Goal: Find specific page/section: Find specific page/section

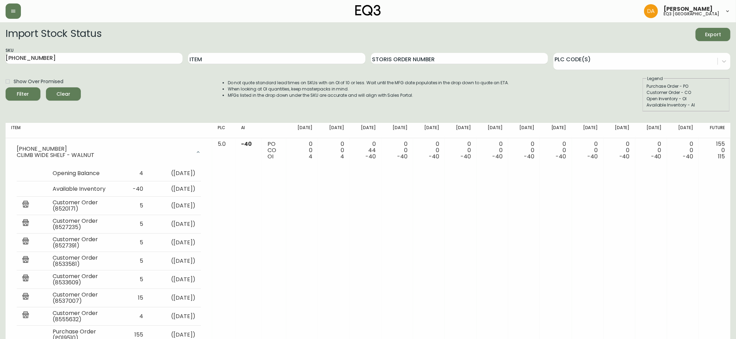
click at [70, 93] on span "Clear" at bounding box center [64, 94] width 24 height 9
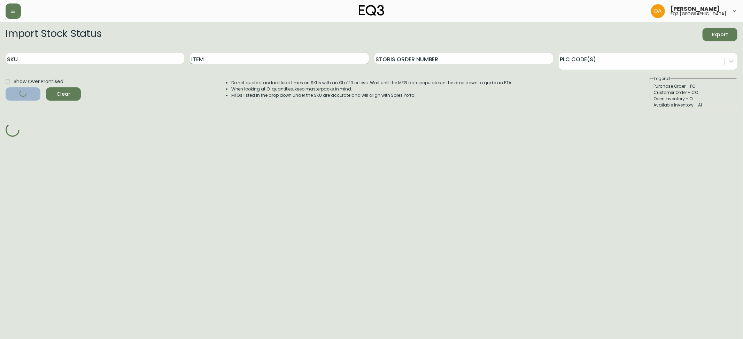
click at [221, 53] on input "Item" at bounding box center [279, 58] width 179 height 11
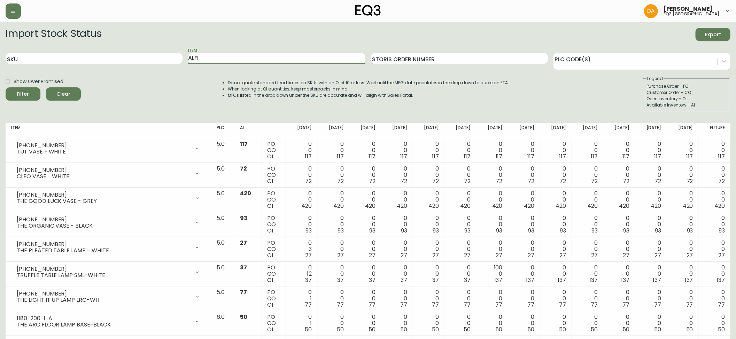
type input "ALFI"
click at [6, 87] on button "Filter" at bounding box center [23, 93] width 35 height 13
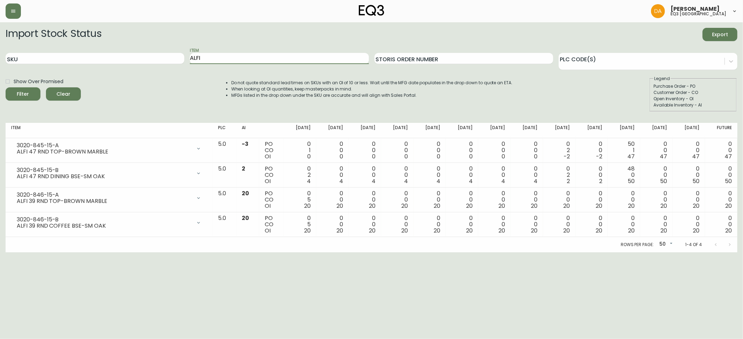
click at [63, 95] on span "Clear" at bounding box center [64, 94] width 24 height 9
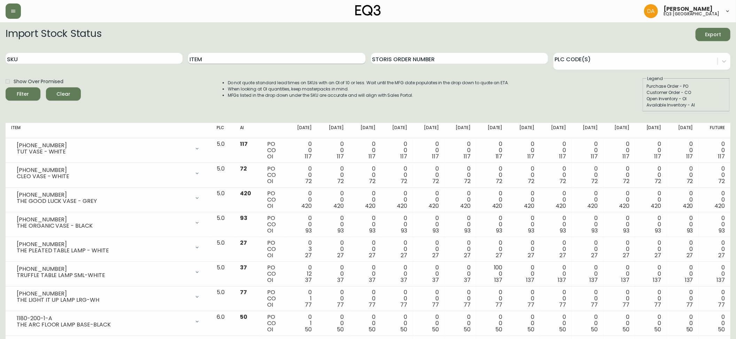
click at [212, 56] on input "Item" at bounding box center [276, 58] width 177 height 11
type input "MESA"
click at [6, 87] on button "Filter" at bounding box center [23, 93] width 35 height 13
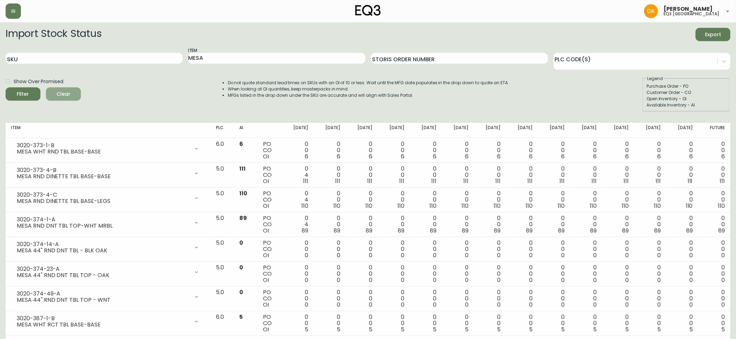
click at [60, 96] on span "Clear" at bounding box center [64, 94] width 24 height 9
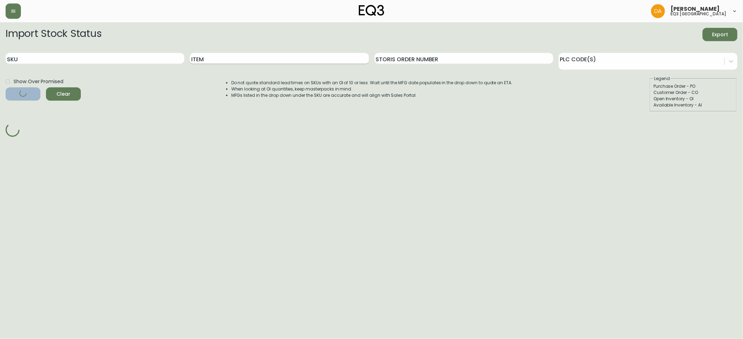
click at [245, 55] on input "Item" at bounding box center [279, 58] width 179 height 11
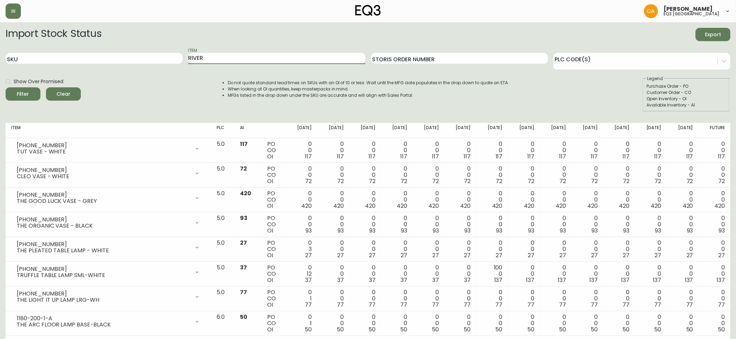
type input "RIVER"
click at [6, 87] on button "Filter" at bounding box center [23, 93] width 35 height 13
